Goal: Information Seeking & Learning: Learn about a topic

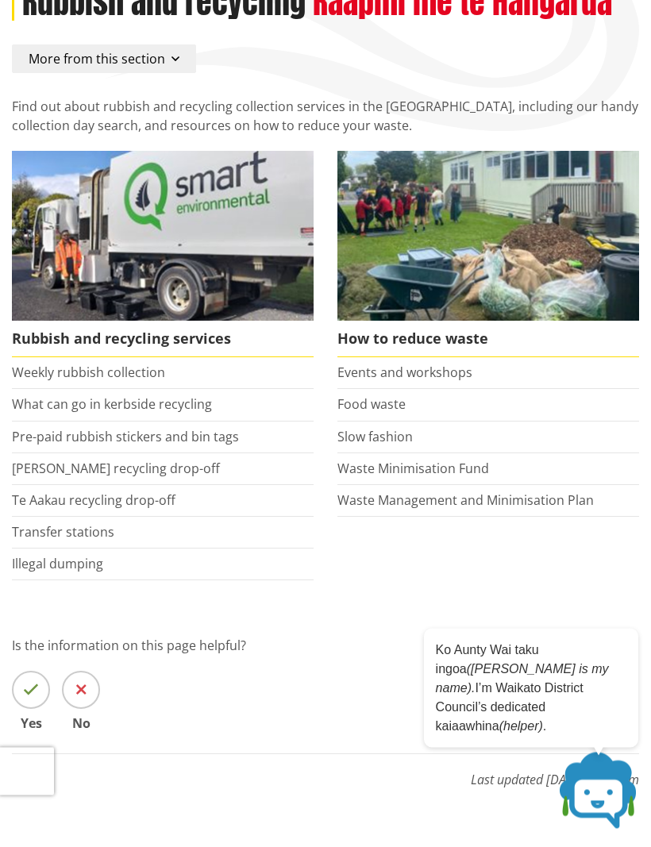
scroll to position [151, 0]
click at [164, 406] on link "What can go in kerbside recycling" at bounding box center [112, 403] width 200 height 17
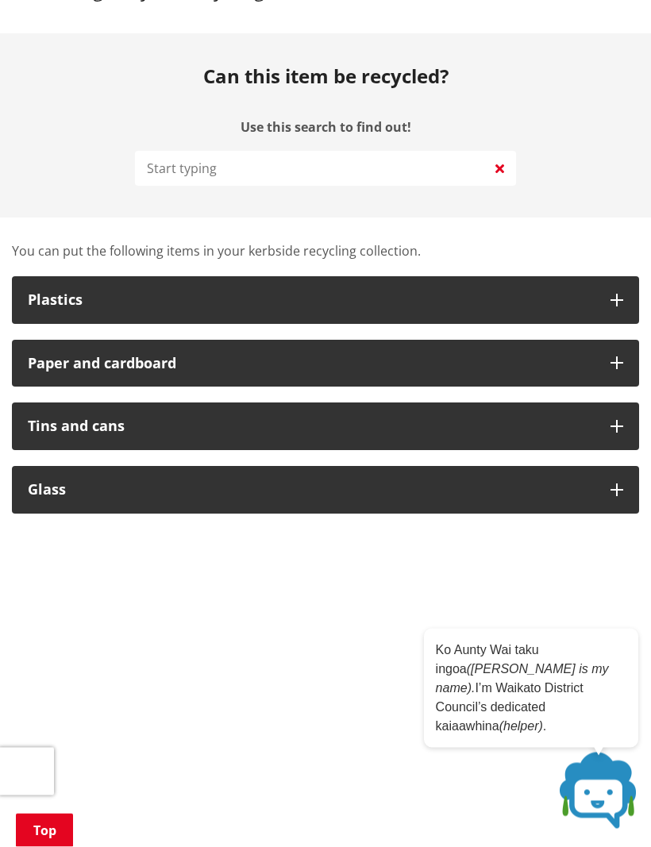
scroll to position [764, 0]
click at [579, 360] on div "Paper and cardboard" at bounding box center [311, 364] width 567 height 16
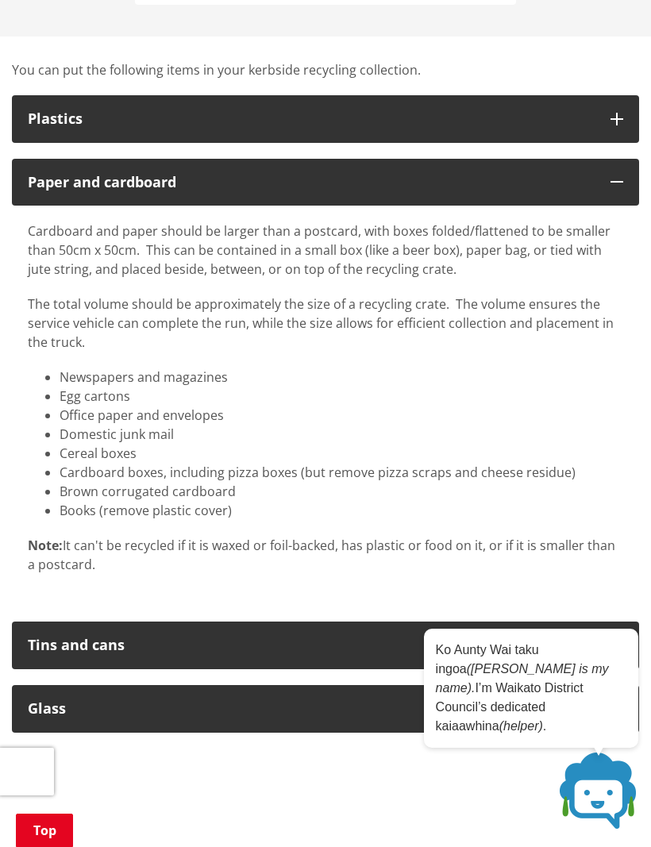
scroll to position [945, 0]
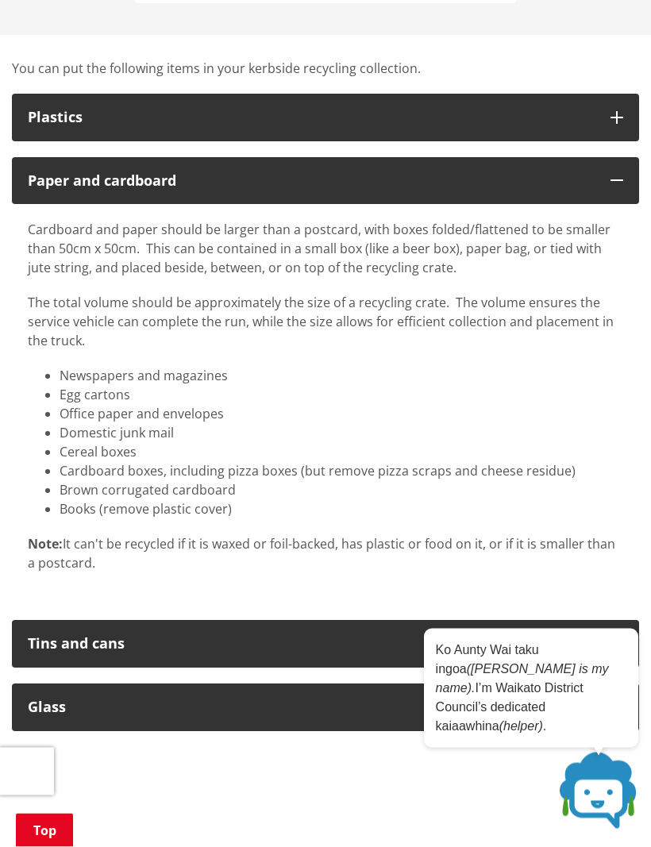
click at [620, 114] on icon "button" at bounding box center [616, 118] width 13 height 13
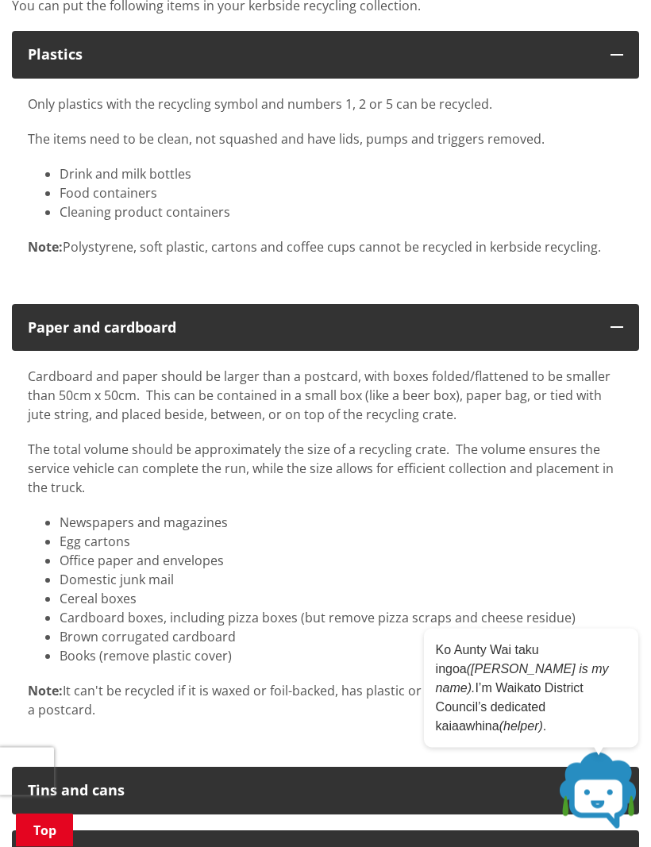
scroll to position [1021, 0]
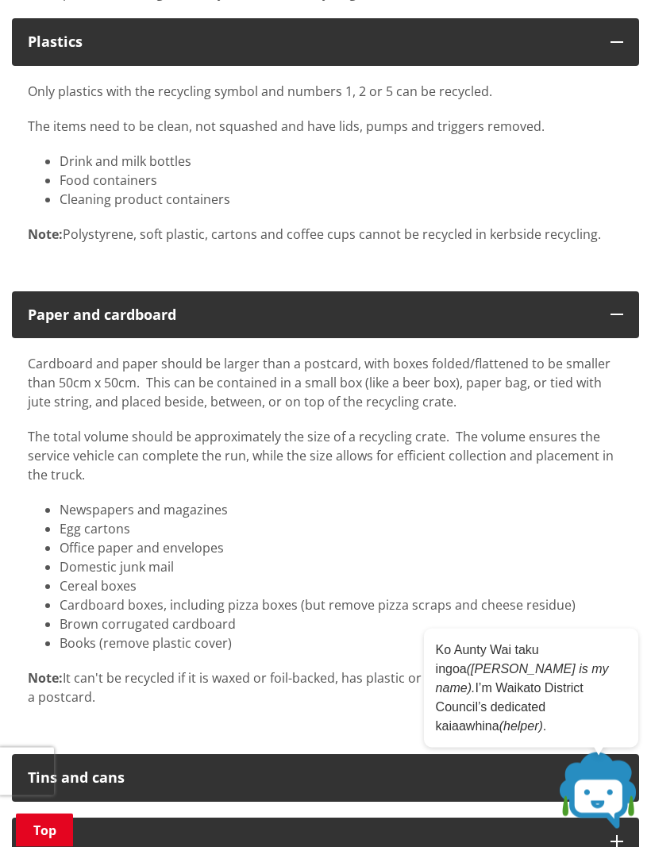
click at [577, 627] on li "Brown corrugated cardboard" at bounding box center [342, 624] width 564 height 19
click at [625, 646] on icon at bounding box center [626, 642] width 8 height 8
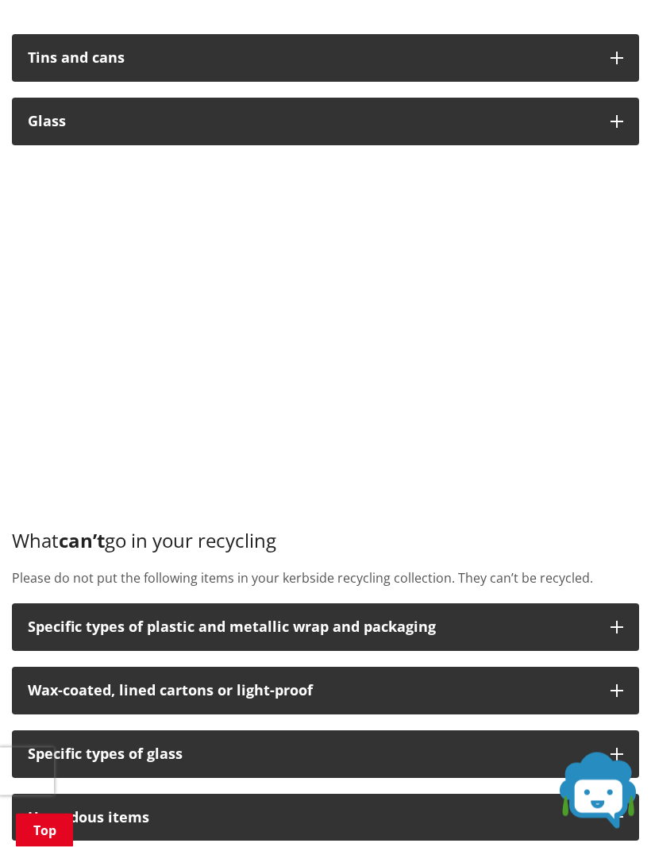
scroll to position [1742, 0]
click at [615, 57] on icon "button" at bounding box center [616, 58] width 13 height 13
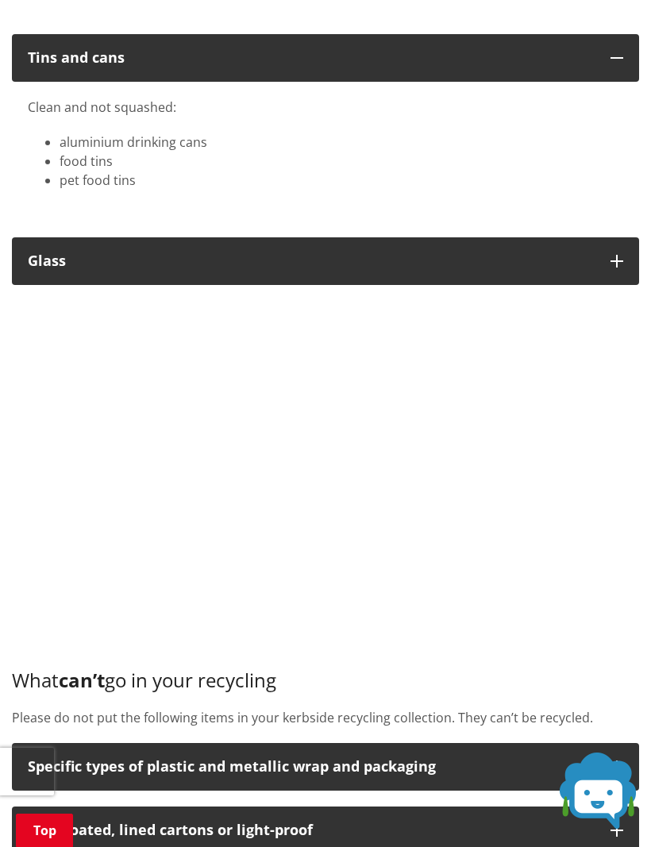
click at [615, 258] on icon "button" at bounding box center [616, 261] width 13 height 13
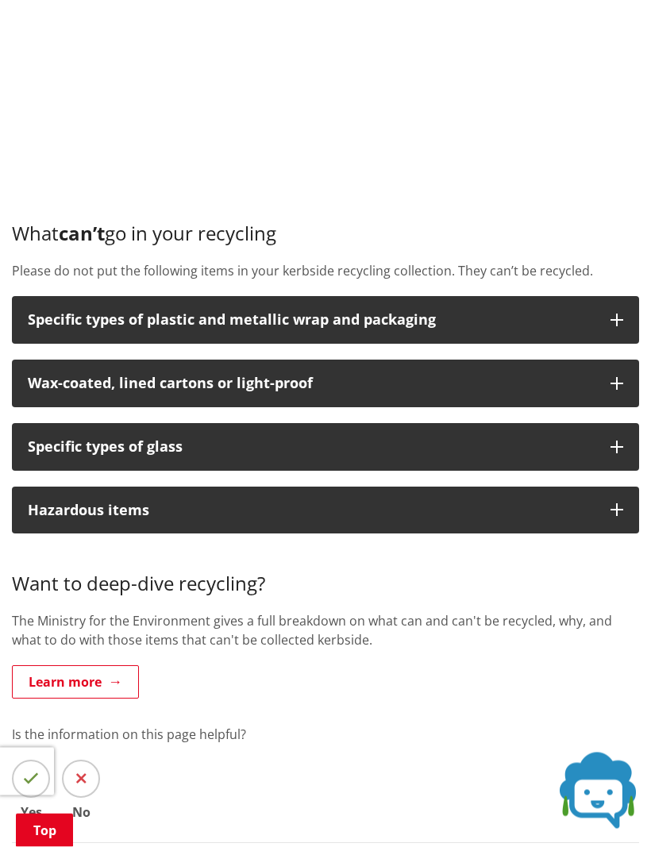
scroll to position [2239, 0]
click at [606, 307] on button "Specific types of plastic and metallic wrap and packaging" at bounding box center [325, 320] width 627 height 48
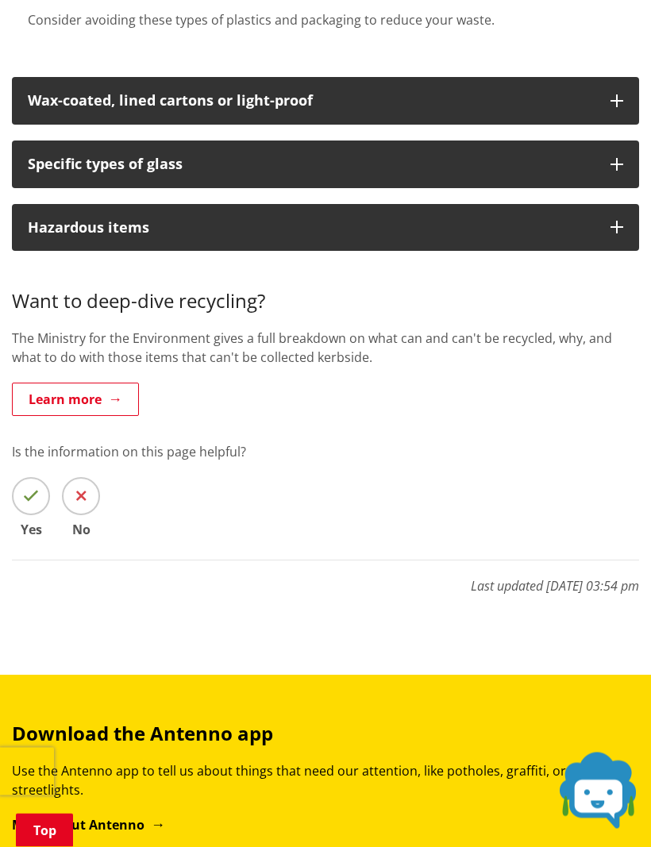
scroll to position [2757, 0]
click at [593, 93] on p "Wax-coated, lined cartons or light-proof" at bounding box center [311, 101] width 567 height 16
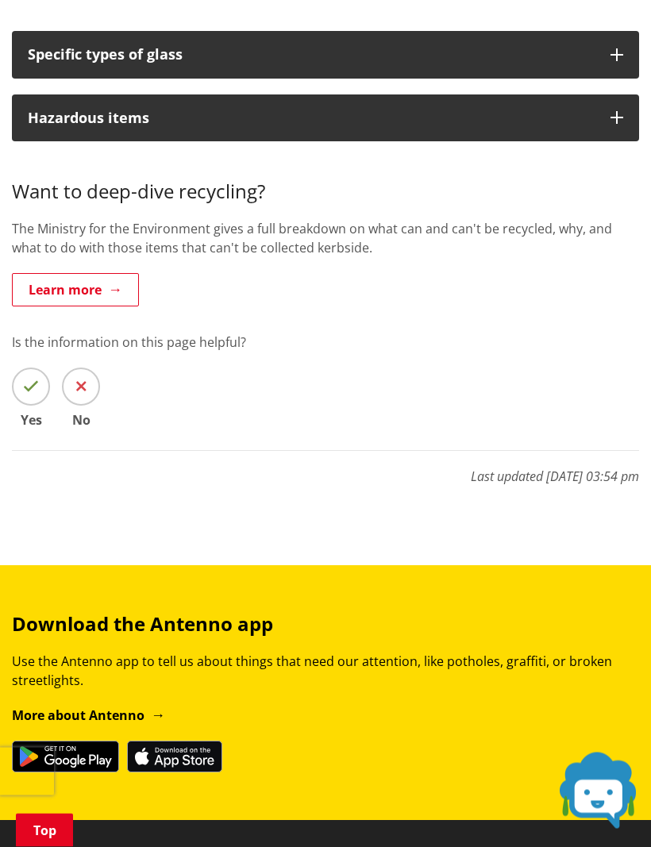
scroll to position [2971, 0]
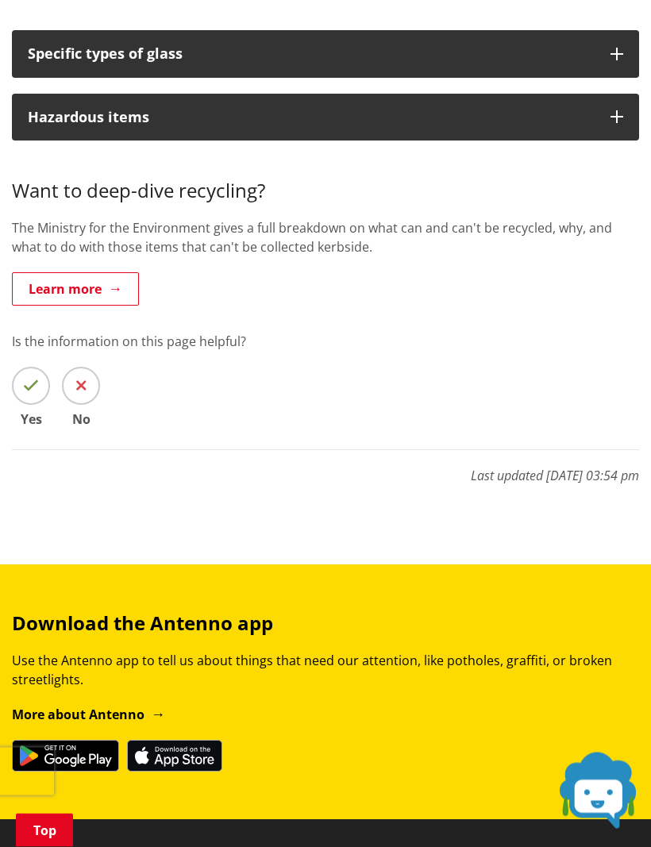
click at [608, 41] on button "Specific types of glass" at bounding box center [325, 55] width 627 height 48
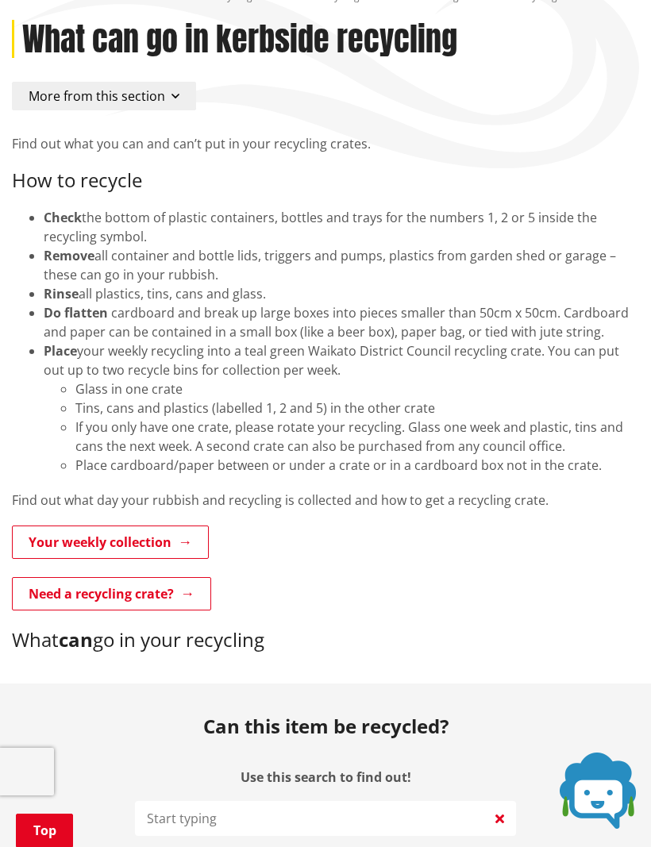
scroll to position [0, 0]
